Goal: Transaction & Acquisition: Purchase product/service

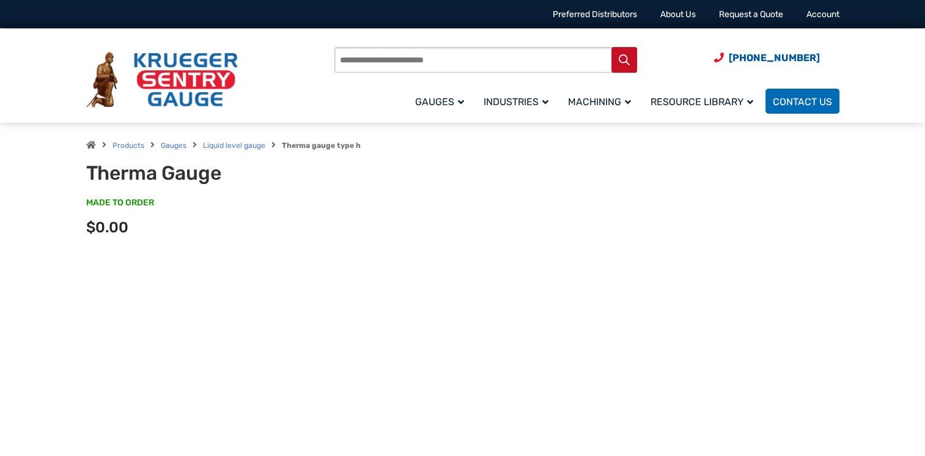
type input "**"
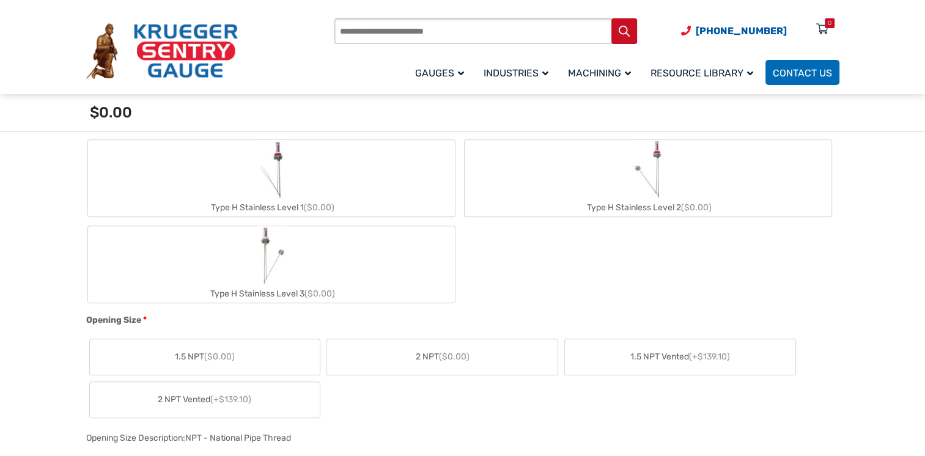
scroll to position [521, 0]
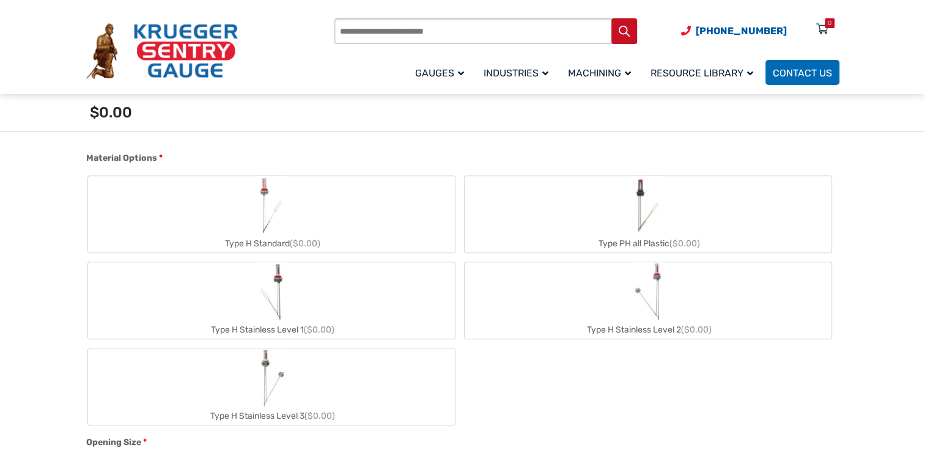
click at [287, 322] on div "Type H Stainless Level 1 ($0.00)" at bounding box center [271, 330] width 367 height 18
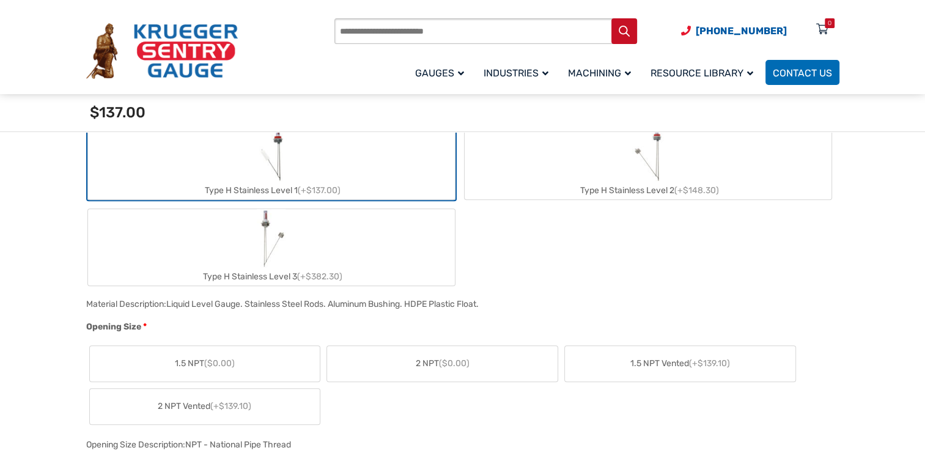
scroll to position [782, 0]
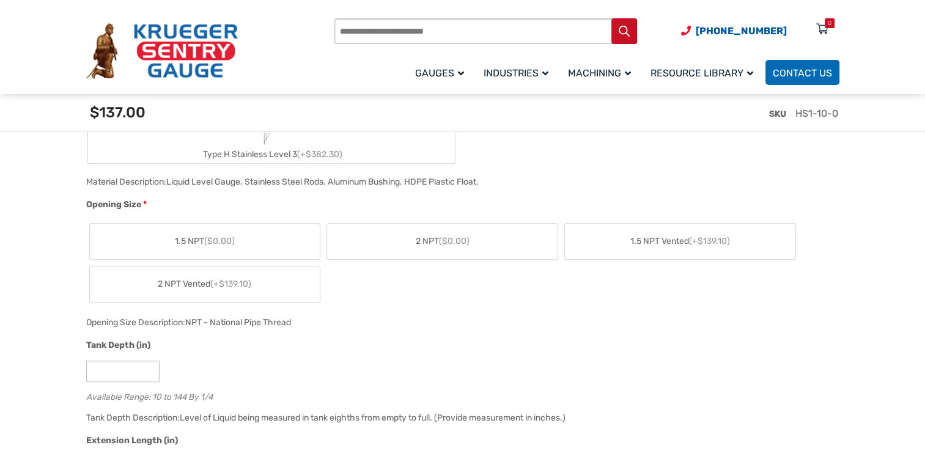
click at [664, 243] on span "1.5 NPT Vented (+$139.10)" at bounding box center [680, 241] width 100 height 13
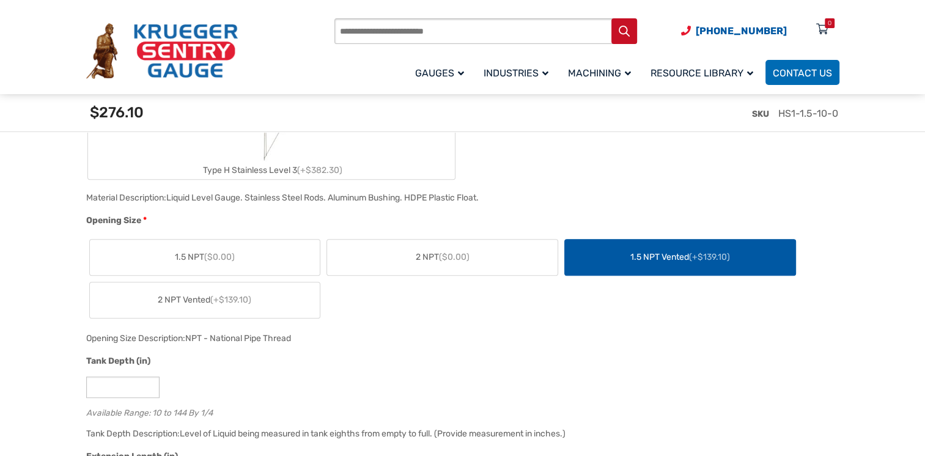
scroll to position [644, 0]
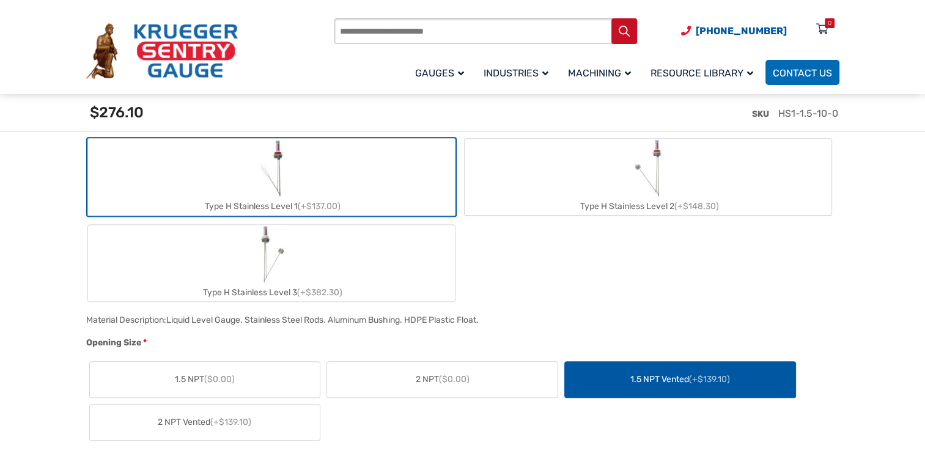
click at [216, 386] on label "1.5 NPT ($0.00)" at bounding box center [205, 379] width 230 height 35
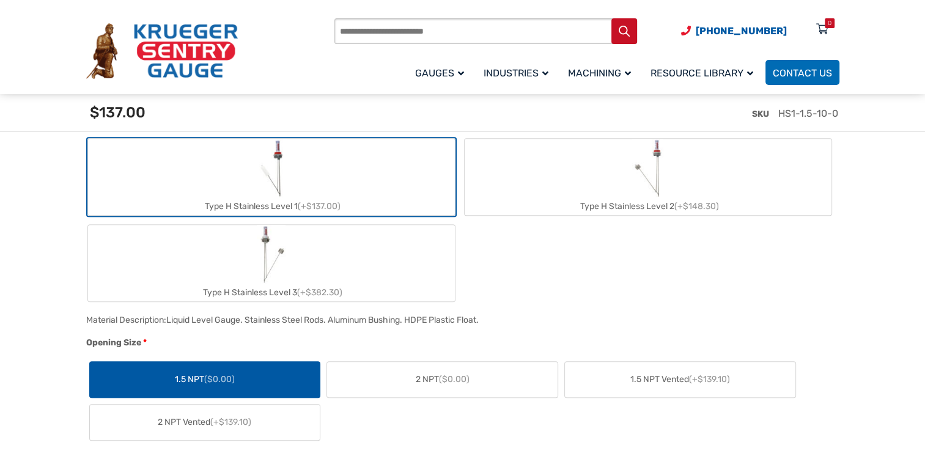
click at [426, 369] on label "2 NPT ($0.00)" at bounding box center [442, 379] width 230 height 35
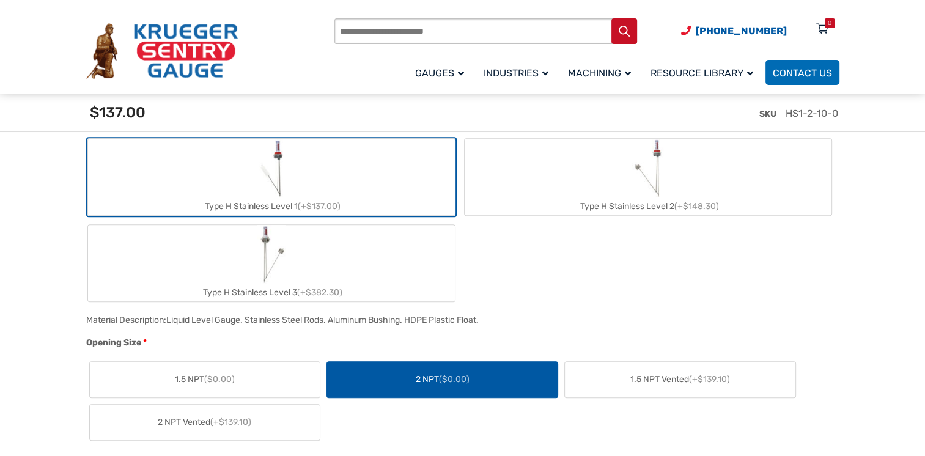
click at [257, 369] on label "1.5 NPT ($0.00)" at bounding box center [205, 379] width 230 height 35
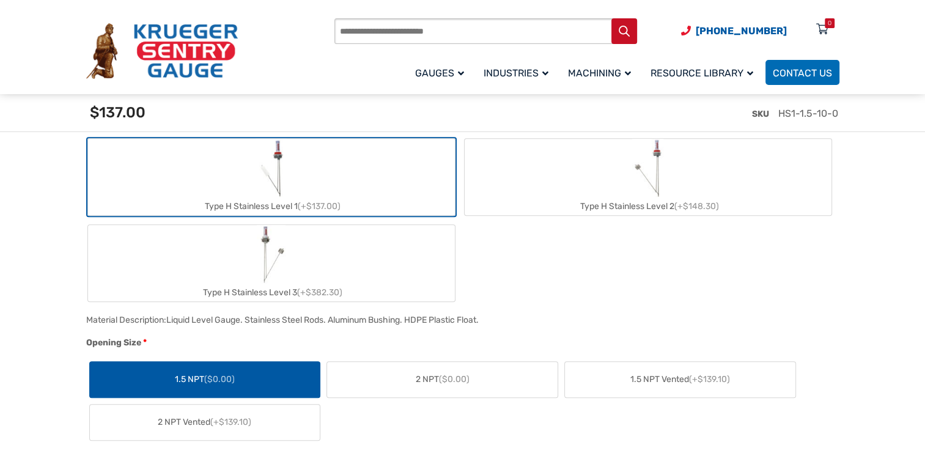
click at [458, 390] on label "2 NPT ($0.00)" at bounding box center [442, 379] width 230 height 35
drag, startPoint x: 458, startPoint y: 390, endPoint x: 417, endPoint y: 431, distance: 57.9
click at [416, 432] on div "1.5 NPT ($0.00) 2 NPT ($0.00) 1.5 NPT Vented (+$139.10) 2 NPT Vented (+$139.10)" at bounding box center [459, 401] width 747 height 86
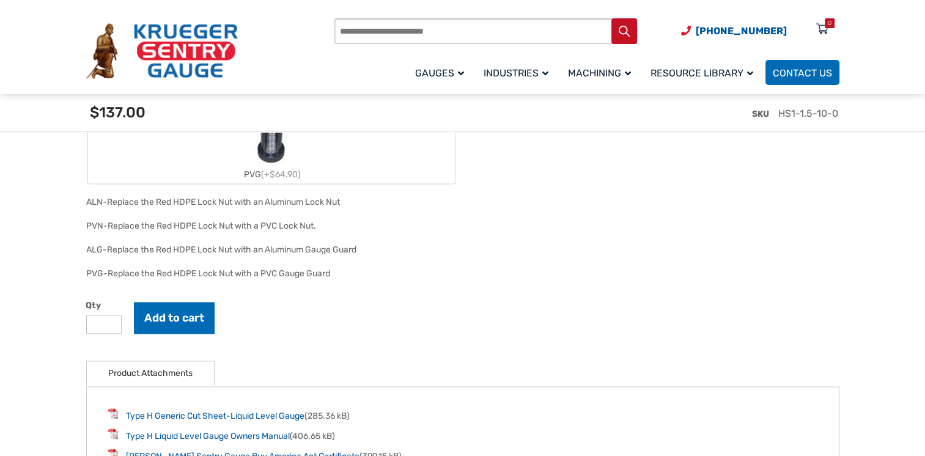
scroll to position [1989, 0]
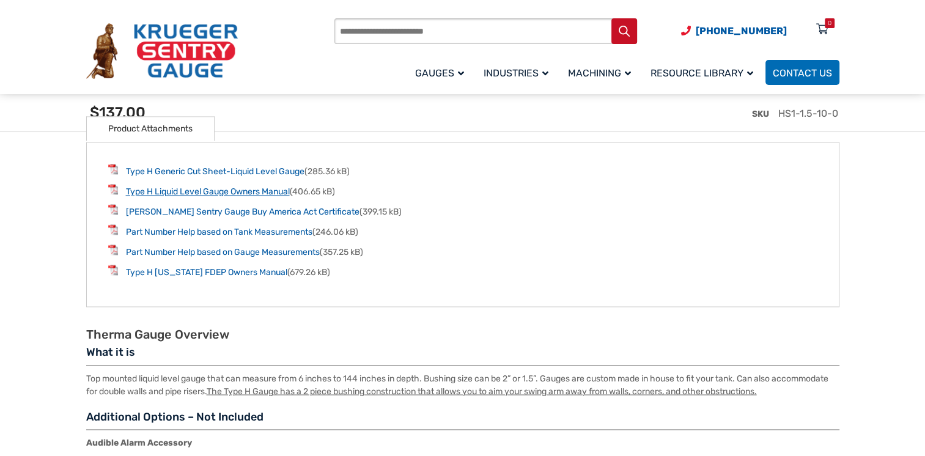
click at [203, 194] on link "Type H Liquid Level Gauge Owners Manual" at bounding box center [208, 191] width 164 height 10
